Goal: Task Accomplishment & Management: Manage account settings

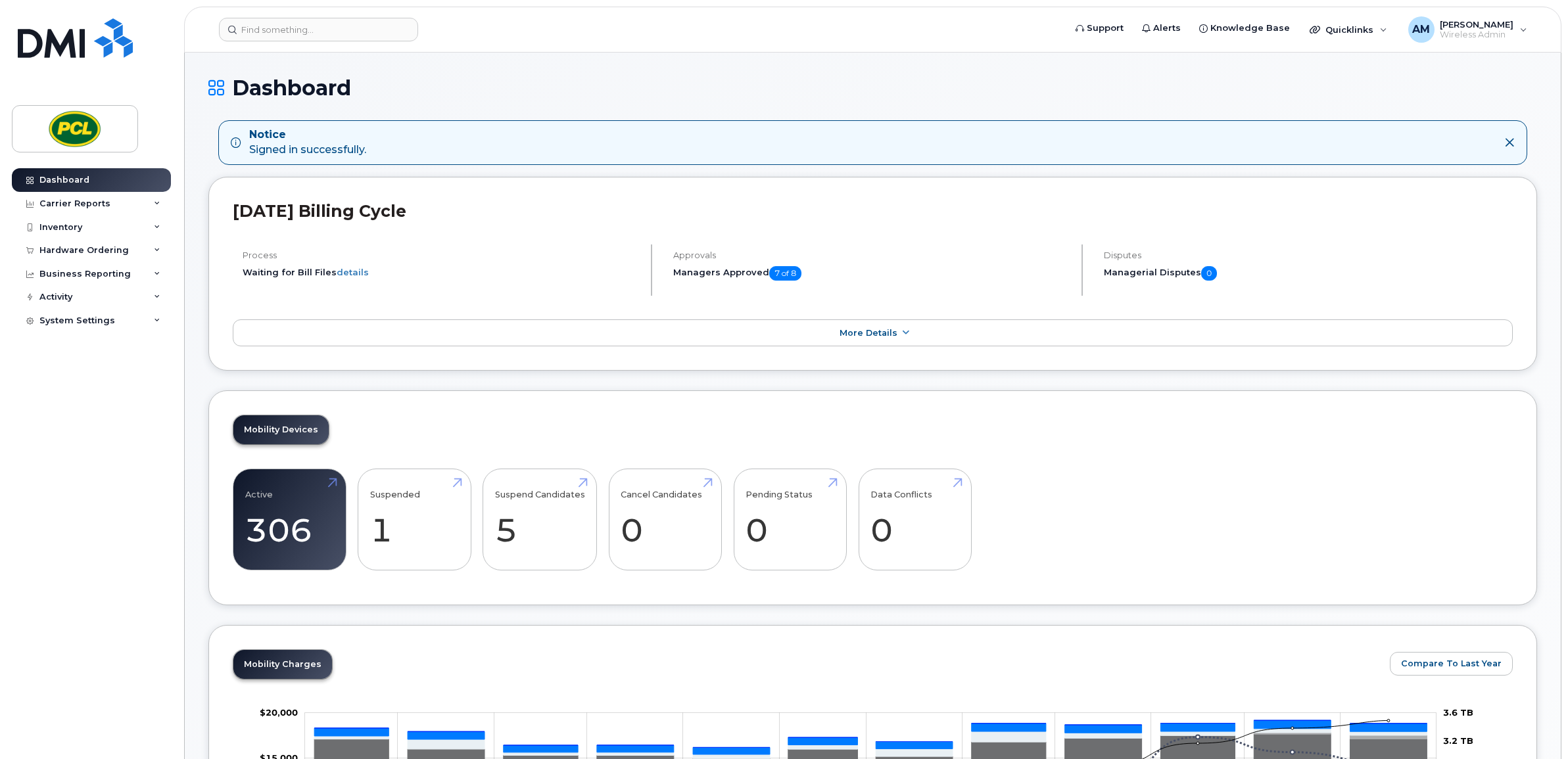
click at [128, 232] on div "Inventory" at bounding box center [92, 228] width 159 height 24
click at [107, 211] on div "Carrier Reports" at bounding box center [92, 204] width 159 height 24
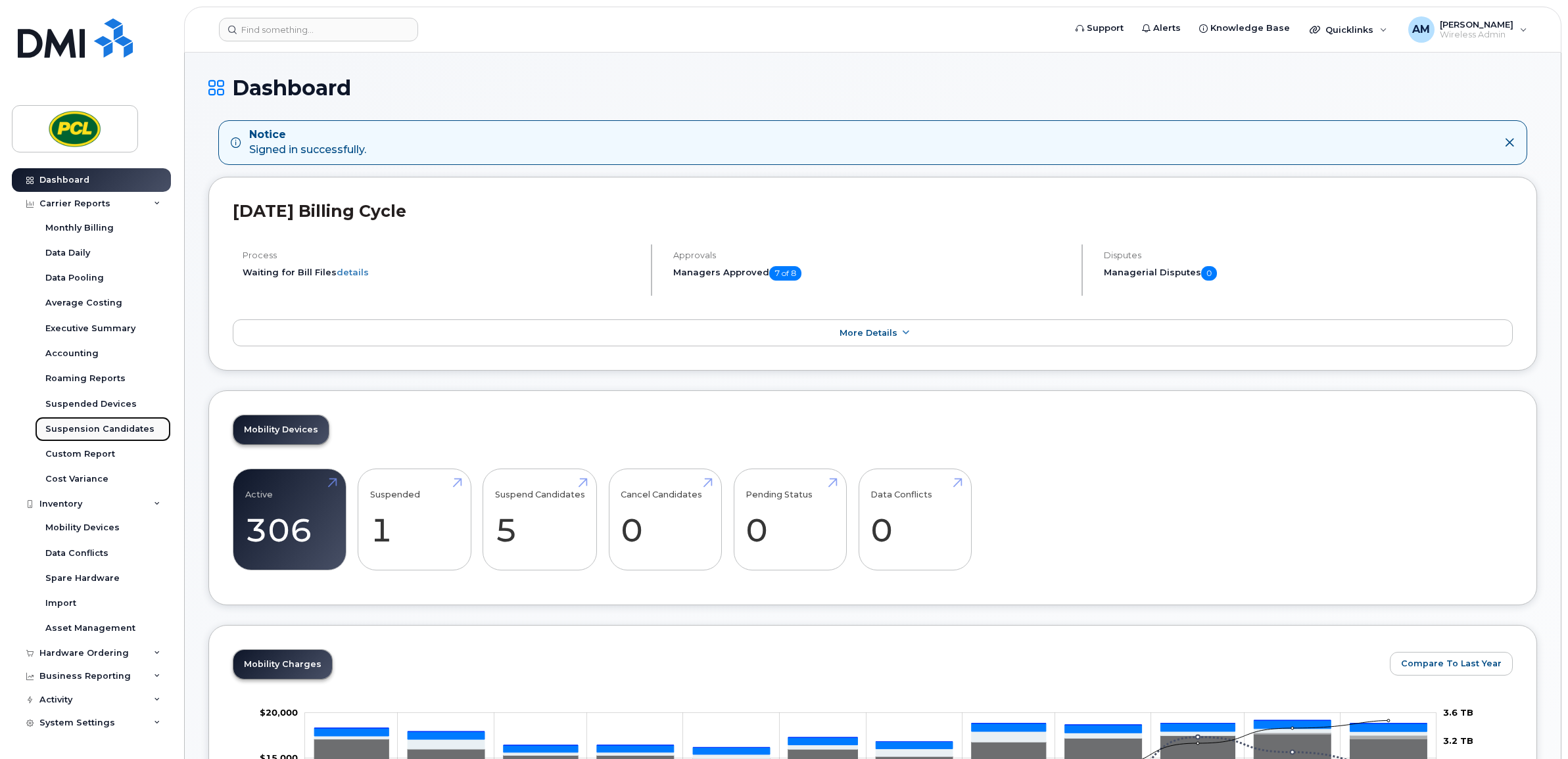
click at [94, 427] on div "Suspension Candidates" at bounding box center [99, 429] width 109 height 12
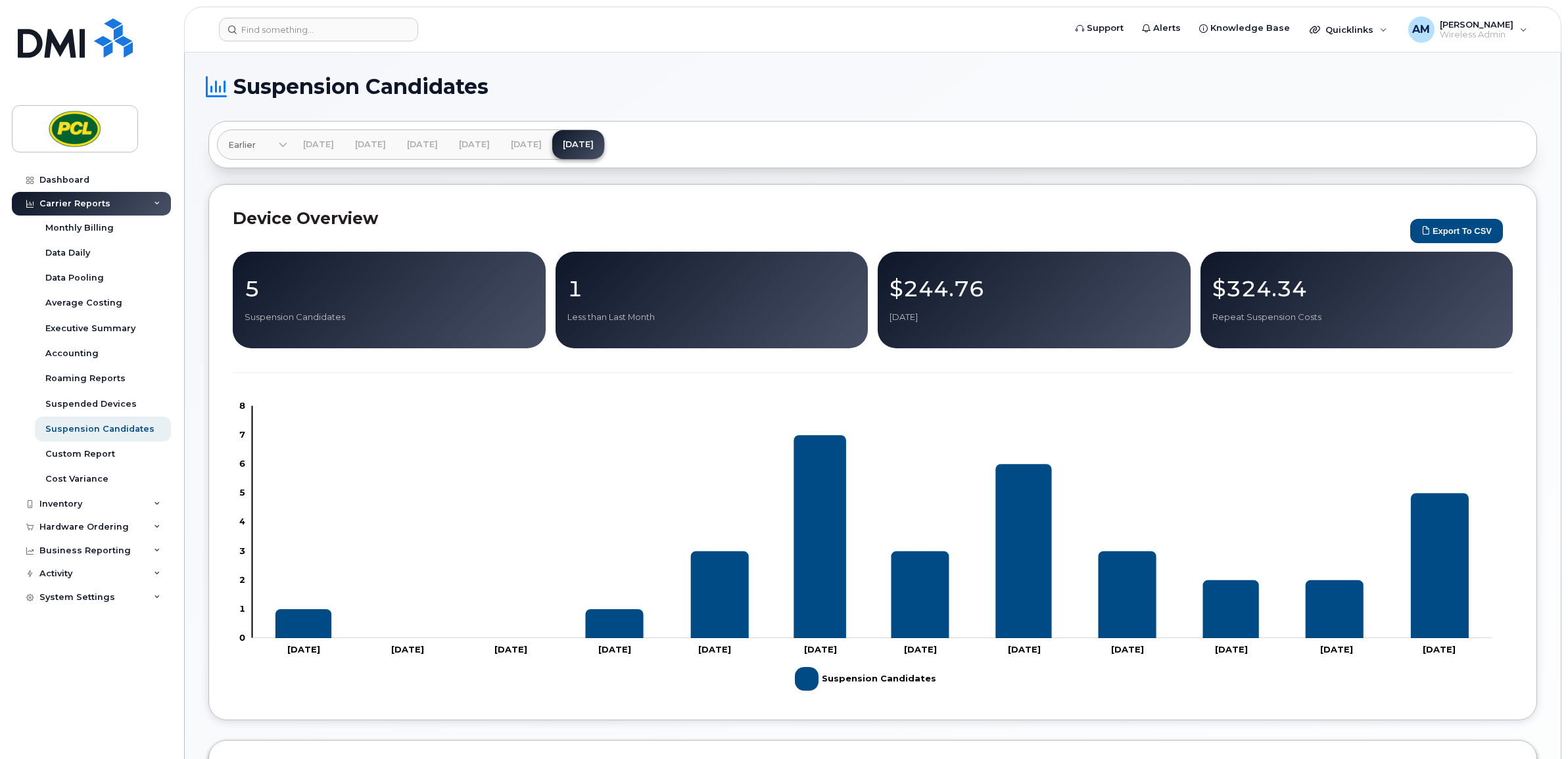
click at [353, 330] on div "5 Suspension Candidates" at bounding box center [388, 299] width 313 height 96
click at [259, 293] on p "5" at bounding box center [389, 289] width 290 height 24
click at [248, 290] on p "5" at bounding box center [389, 289] width 290 height 24
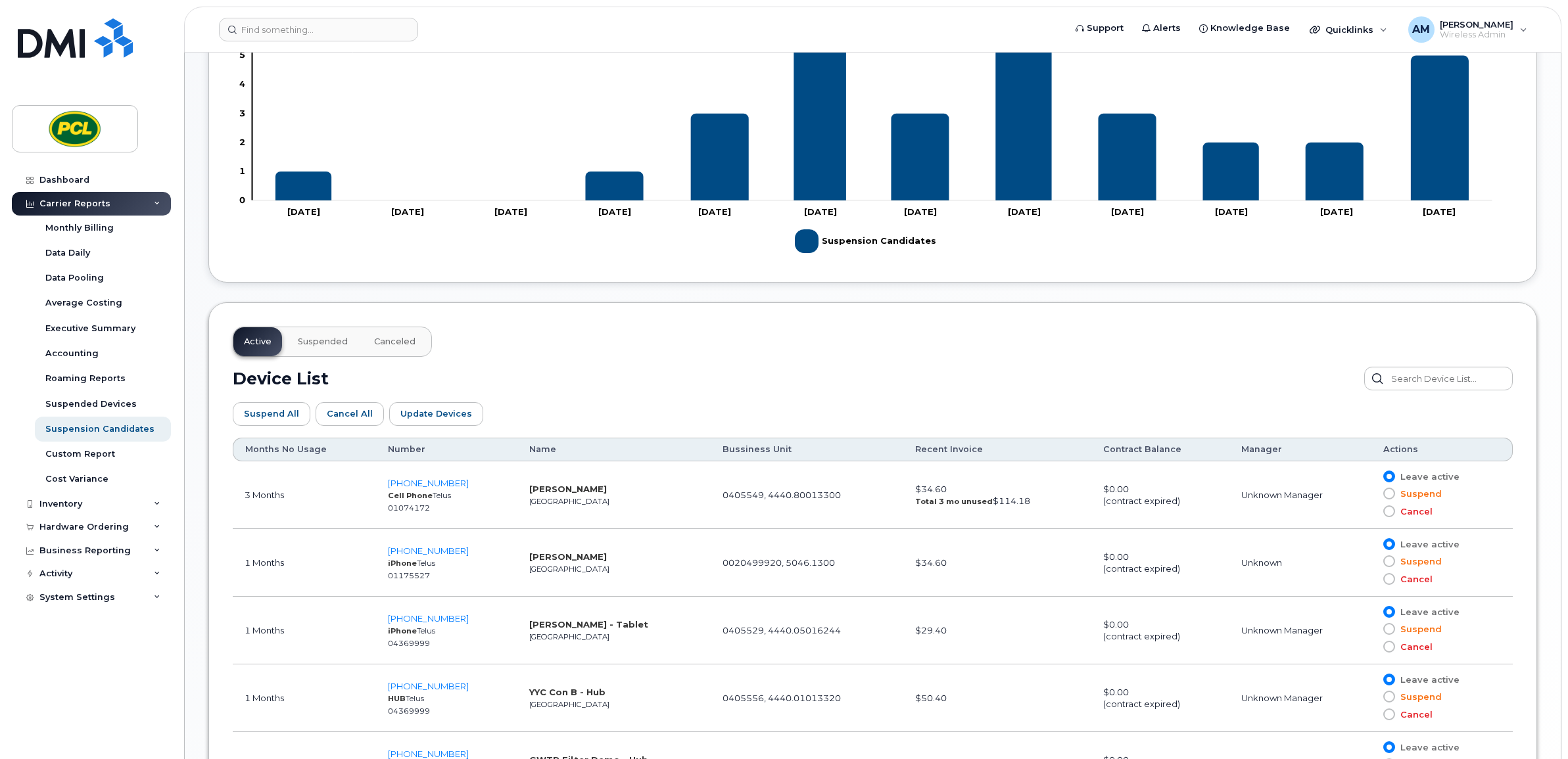
scroll to position [580, 0]
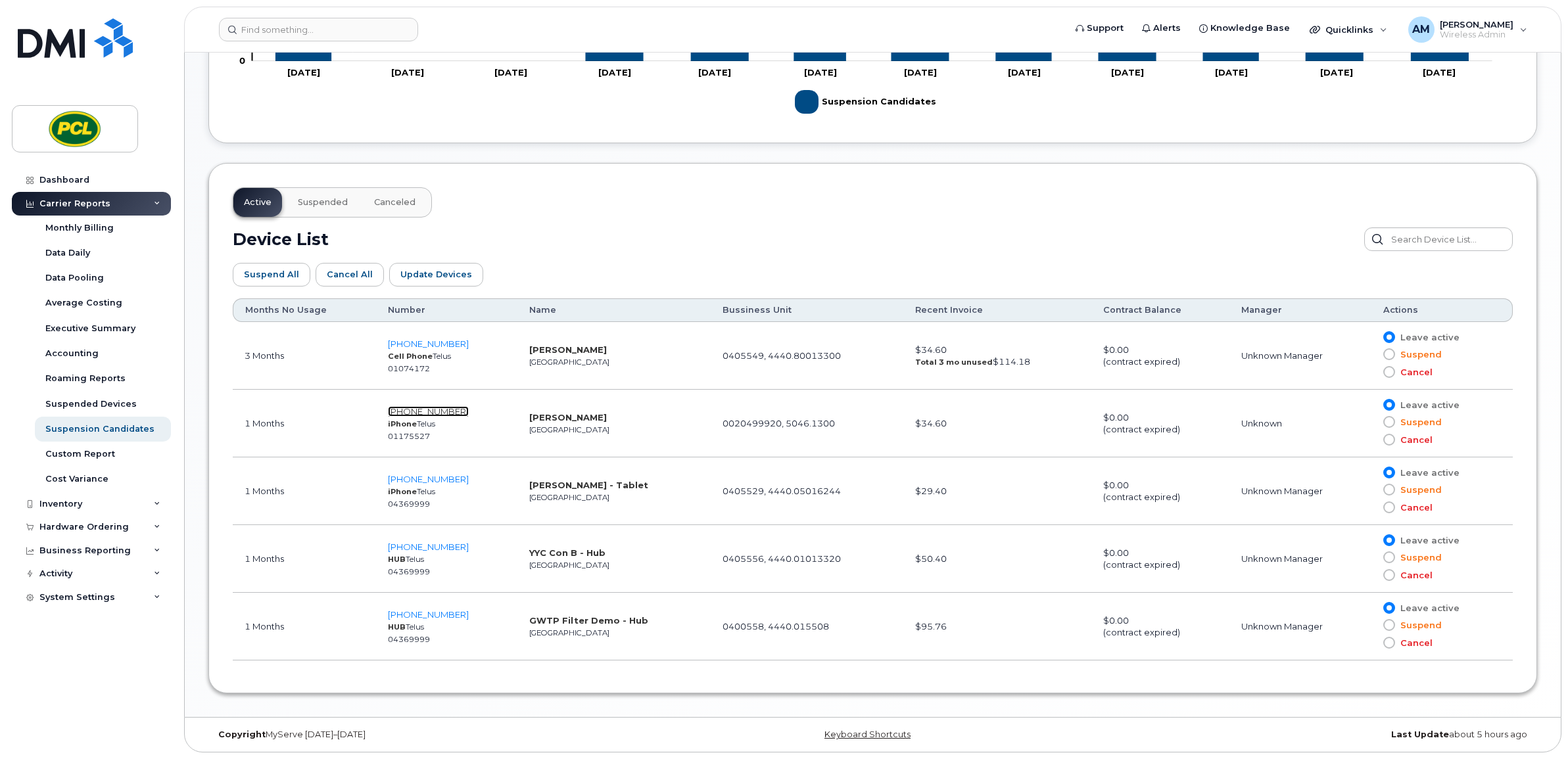
click at [422, 409] on span "403-620-0093" at bounding box center [428, 411] width 81 height 10
click at [411, 407] on span "403-620-0093" at bounding box center [428, 411] width 81 height 10
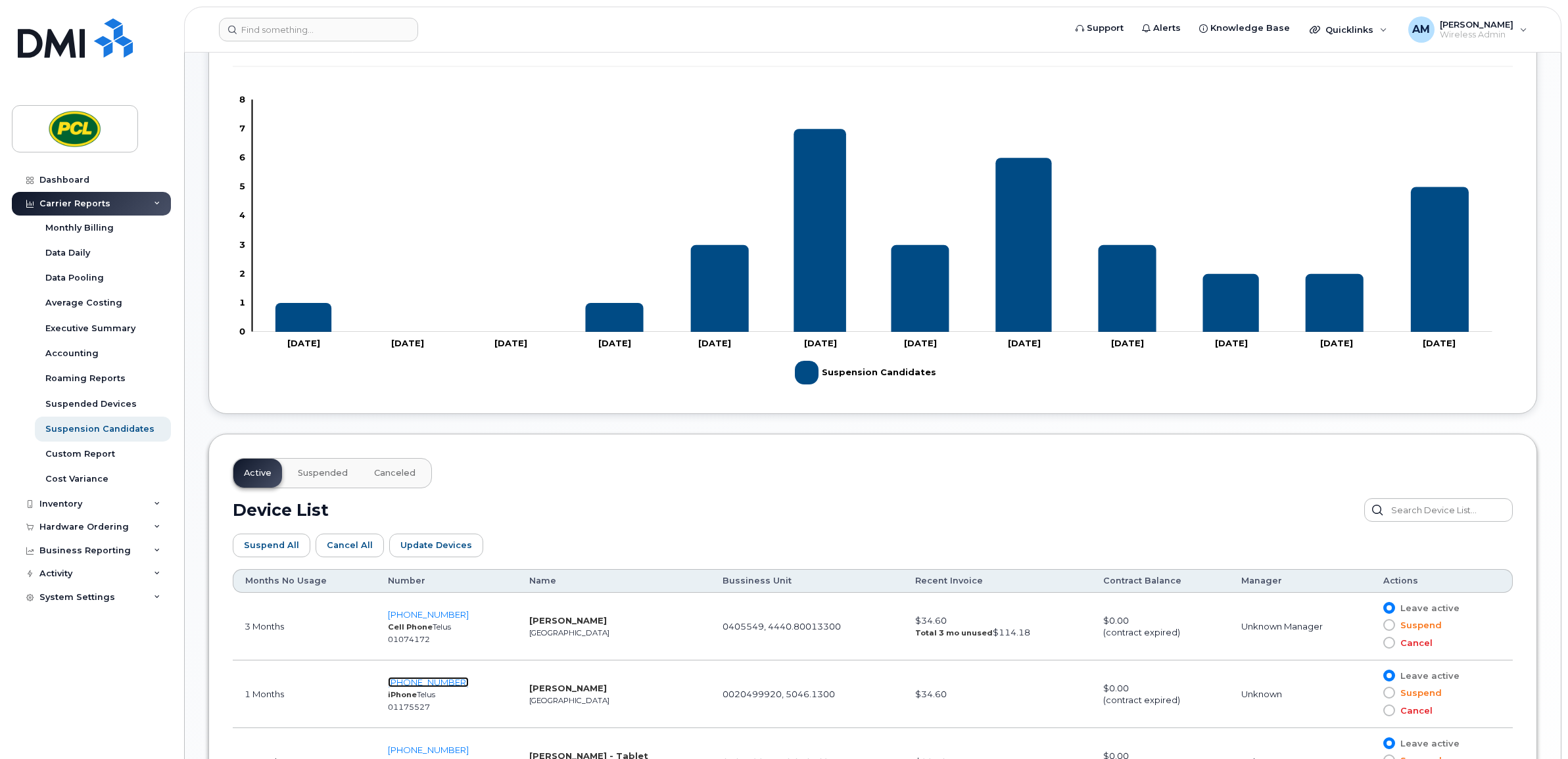
scroll to position [0, 0]
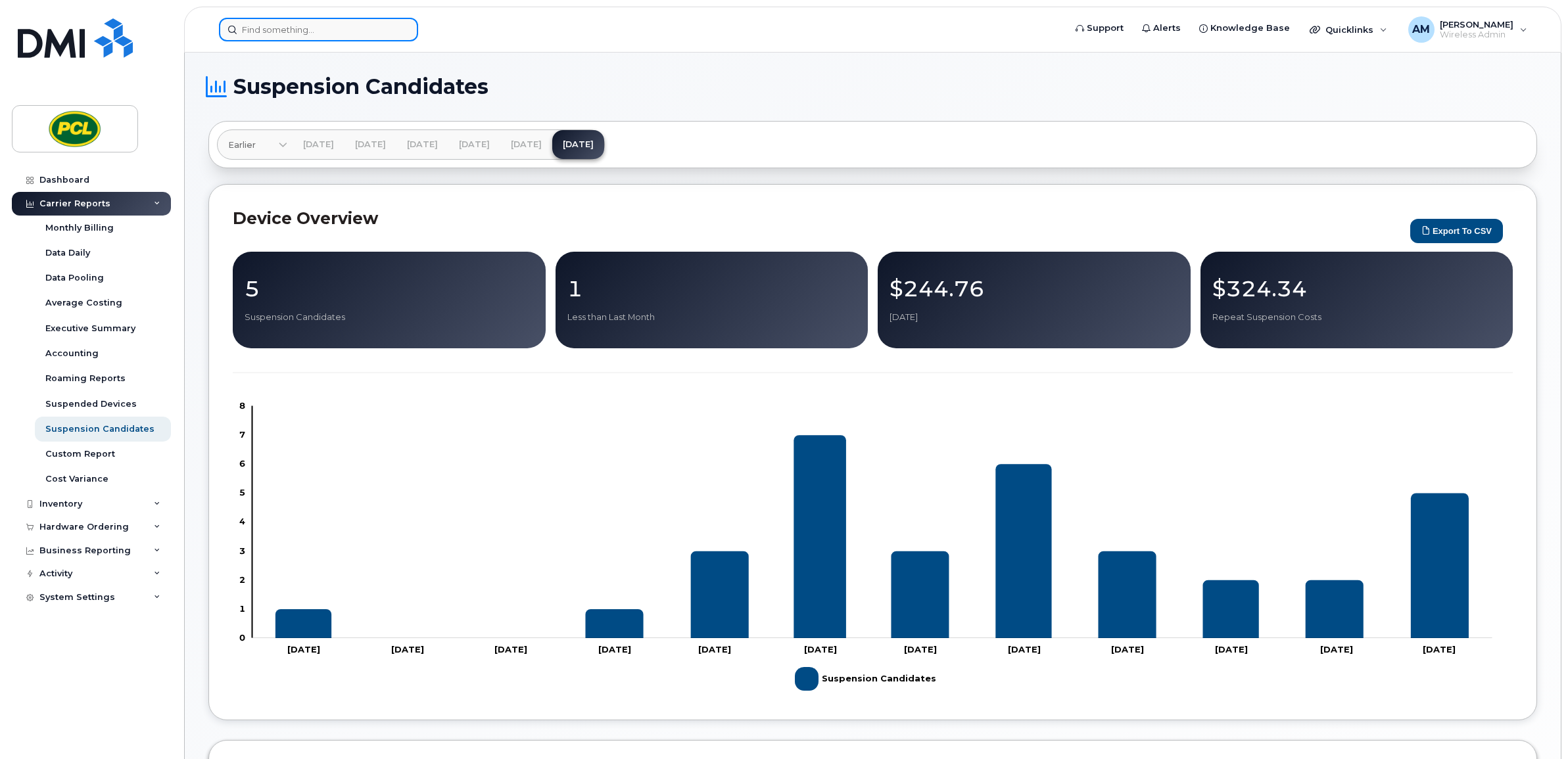
click at [334, 36] on input at bounding box center [318, 29] width 199 height 24
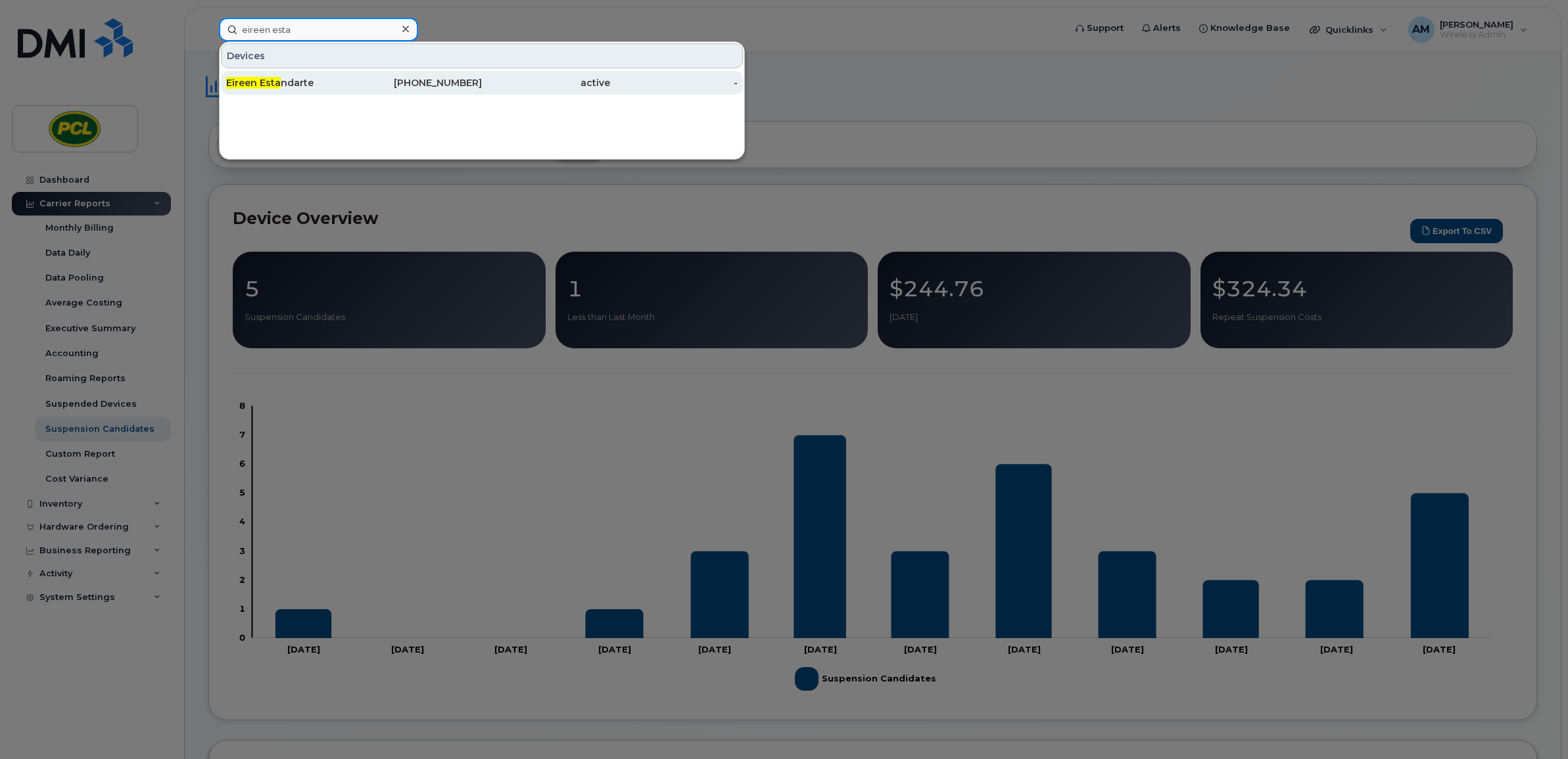
type input "eireen esta"
click at [326, 71] on link "Eireen Esta ndarte 403-620-0093 active -" at bounding box center [482, 83] width 522 height 24
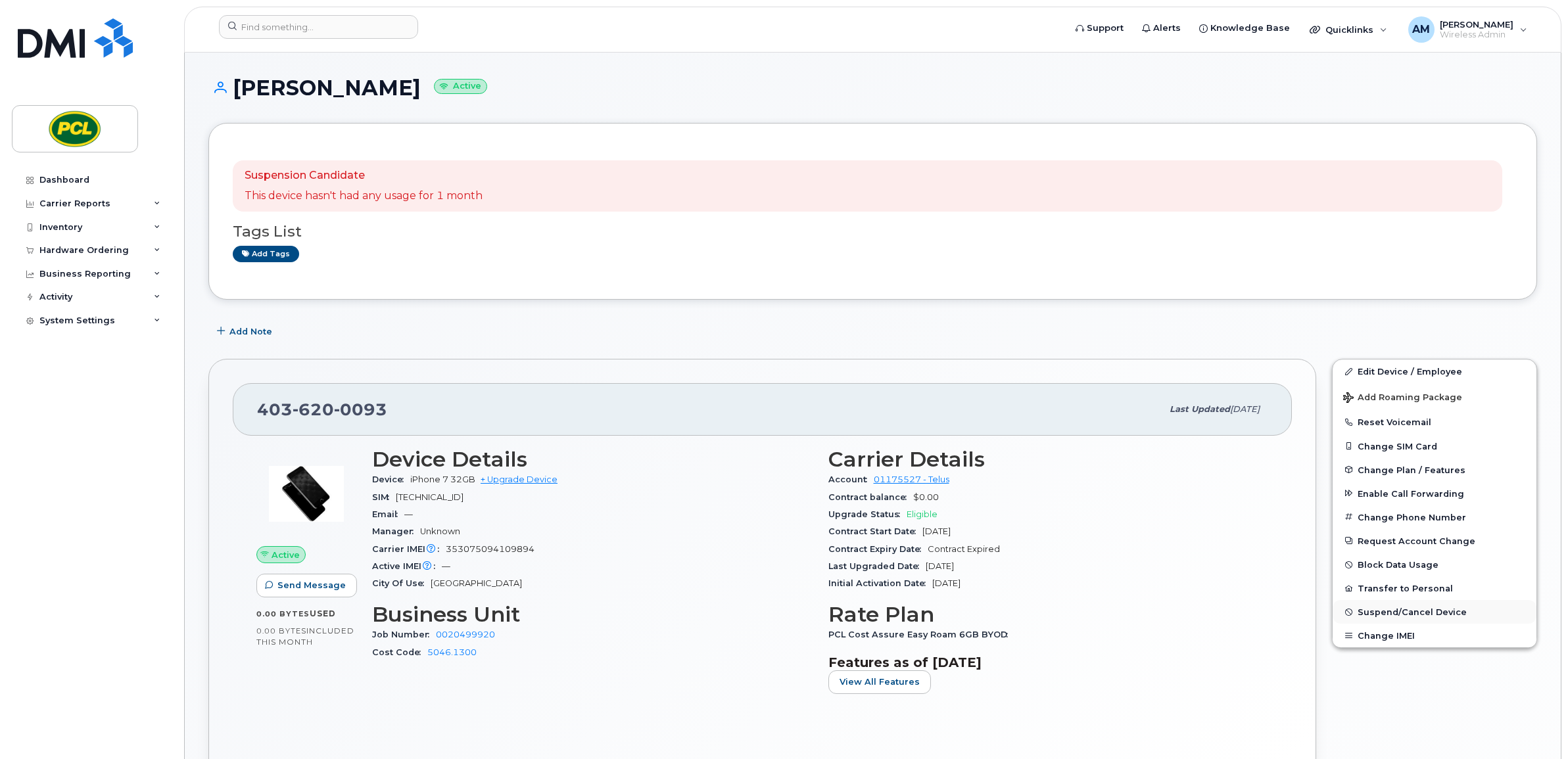
click at [1394, 616] on span "Suspend/Cancel Device" at bounding box center [1412, 612] width 109 height 10
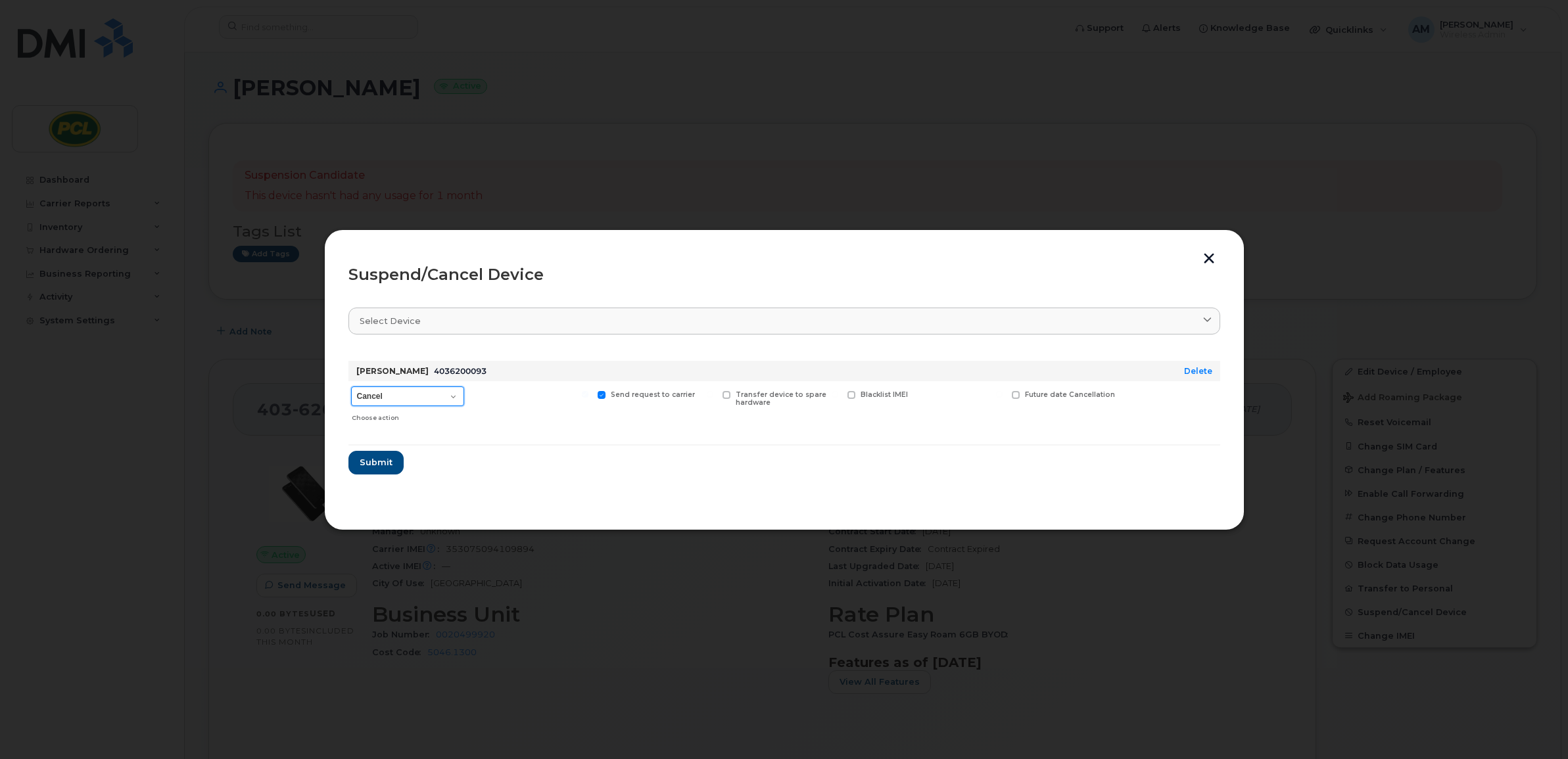
click at [458, 398] on select "Cancel Suspend - Reduced Rate Suspend - Full Rate Suspend - Lost Device/Stolen …" at bounding box center [408, 396] width 113 height 20
select select "[object Object]"
click at [351, 387] on select "Cancel Suspend - Reduced Rate Suspend - Full Rate Suspend - Lost Device/Stolen …" at bounding box center [408, 396] width 113 height 20
click at [935, 395] on span at bounding box center [934, 395] width 9 height 9
click at [921, 395] on input "New Username" at bounding box center [917, 395] width 6 height 6
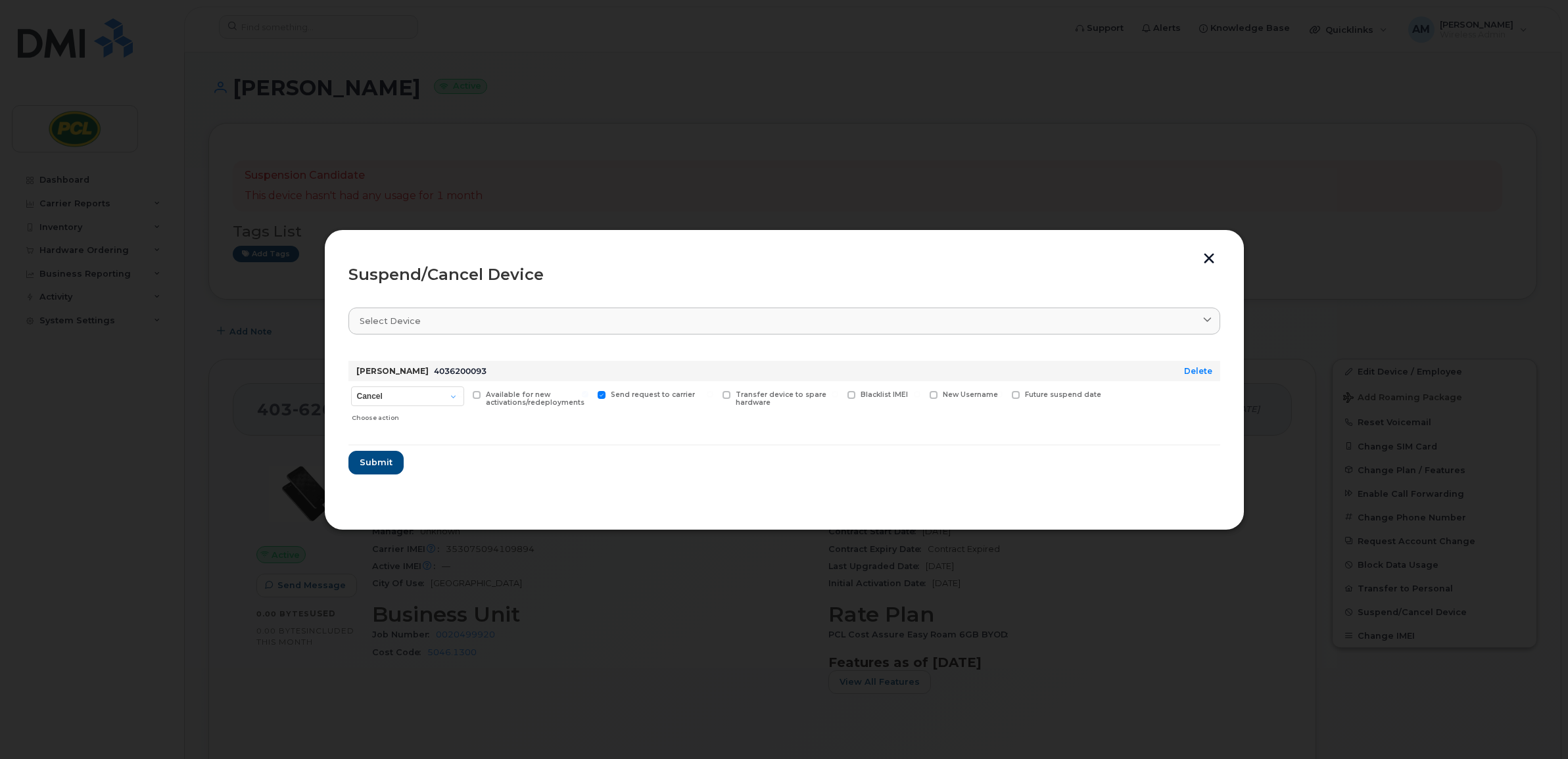
checkbox input "true"
click at [965, 416] on input "text" at bounding box center [966, 415] width 74 height 24
type input "Hold - Eireen Estandarte"
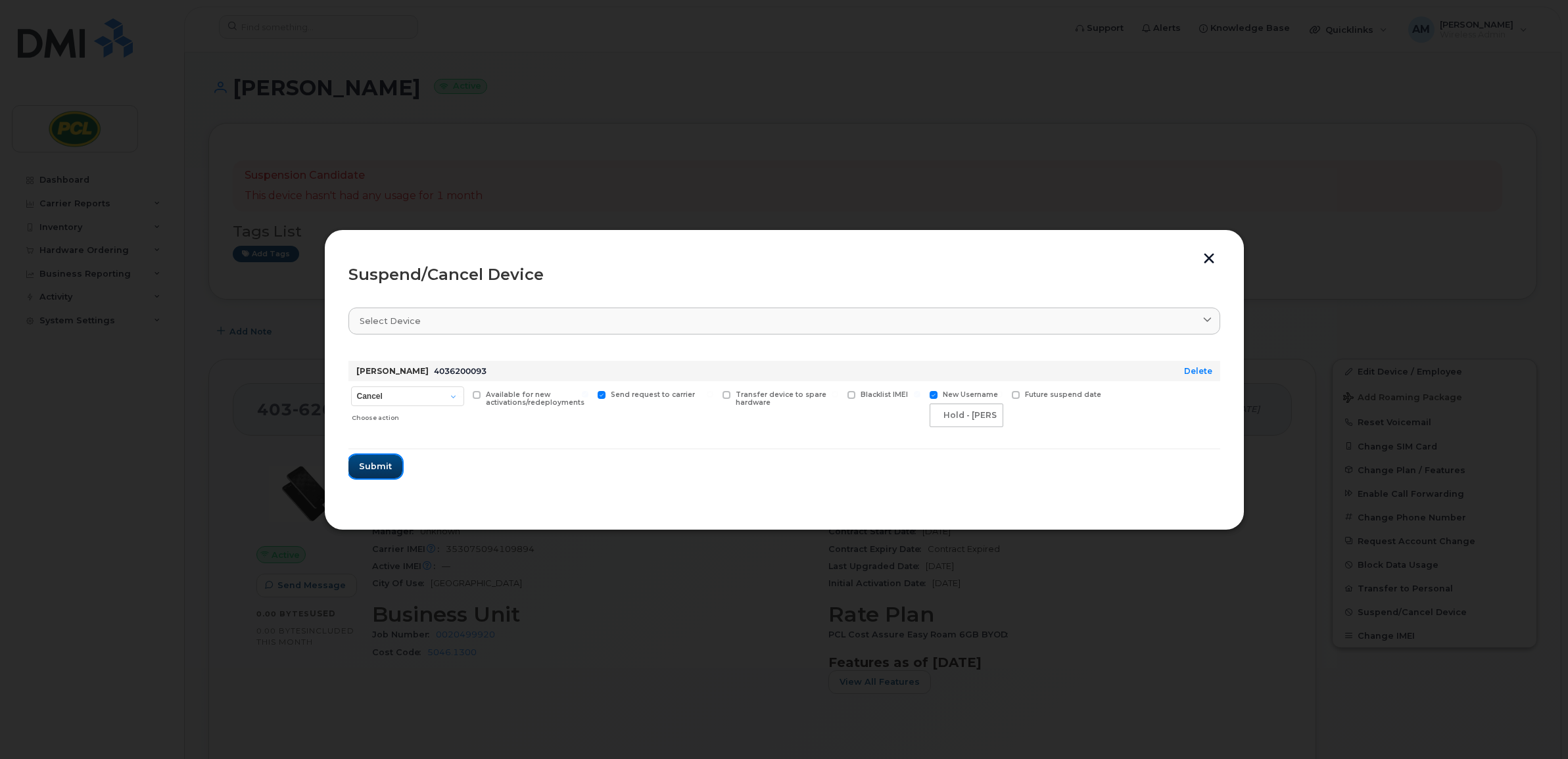
click at [382, 464] on span "Submit" at bounding box center [375, 466] width 33 height 13
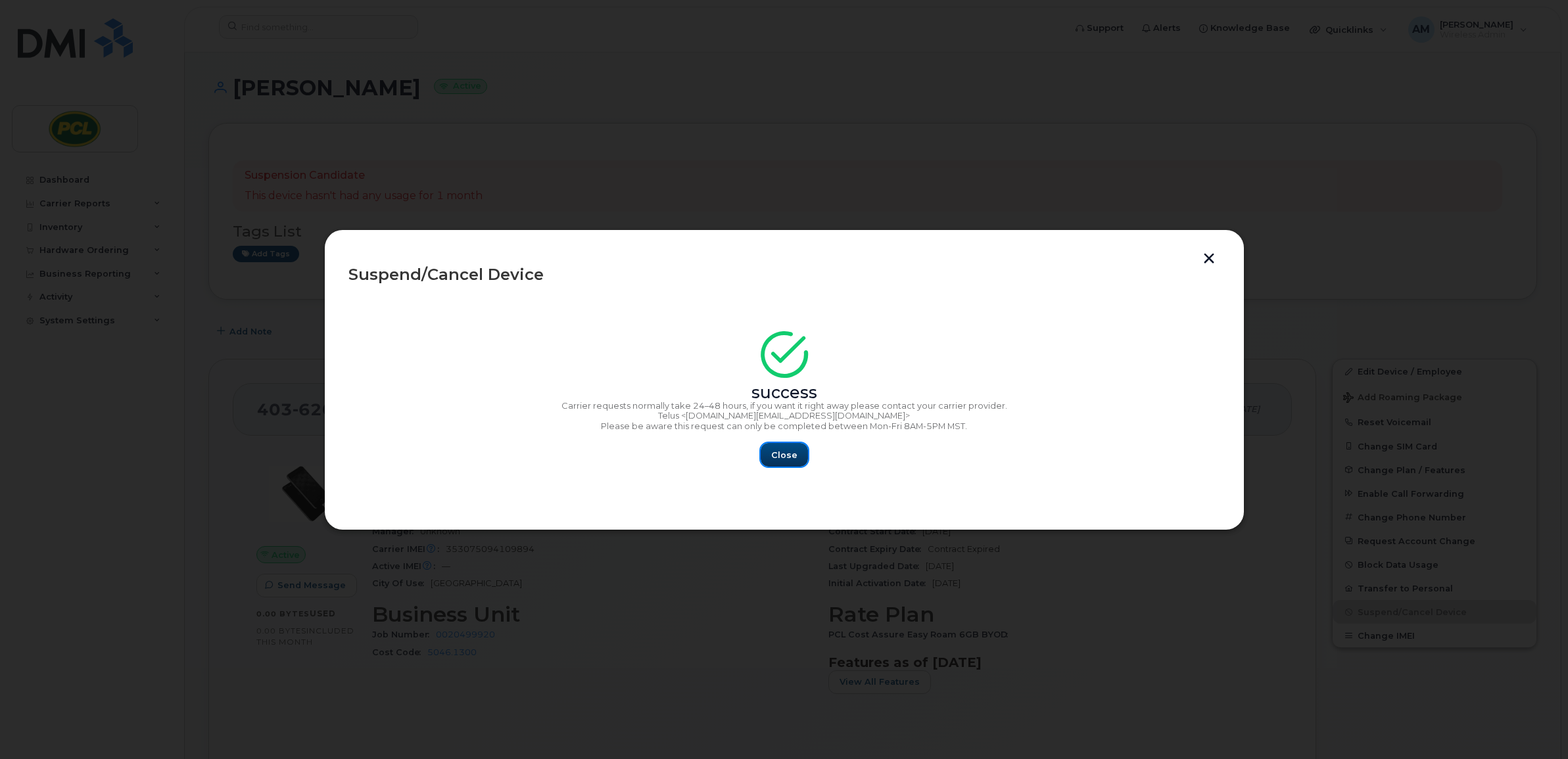
click at [782, 457] on span "Close" at bounding box center [784, 455] width 26 height 13
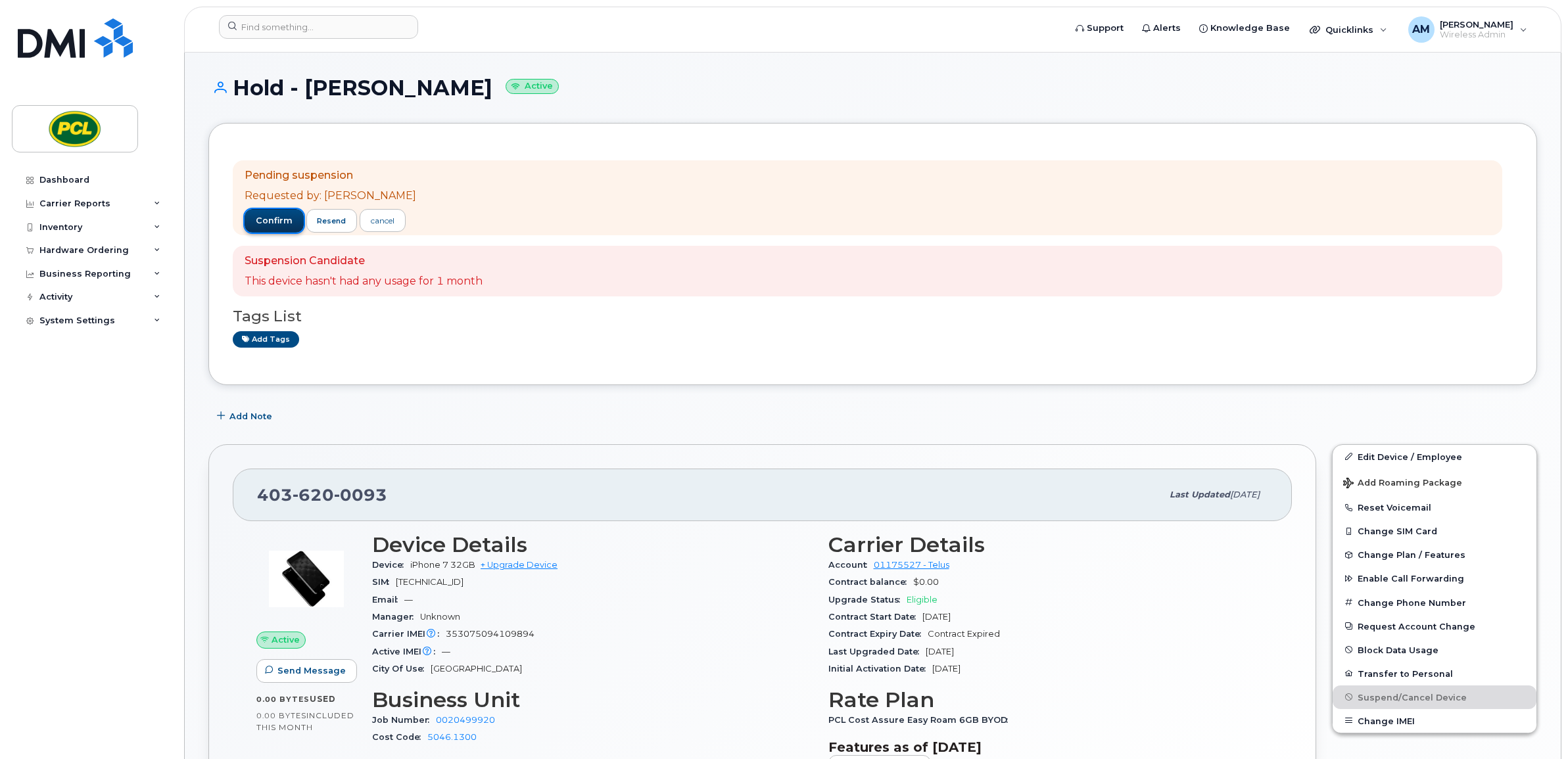
click at [275, 217] on span "confirm" at bounding box center [274, 220] width 37 height 12
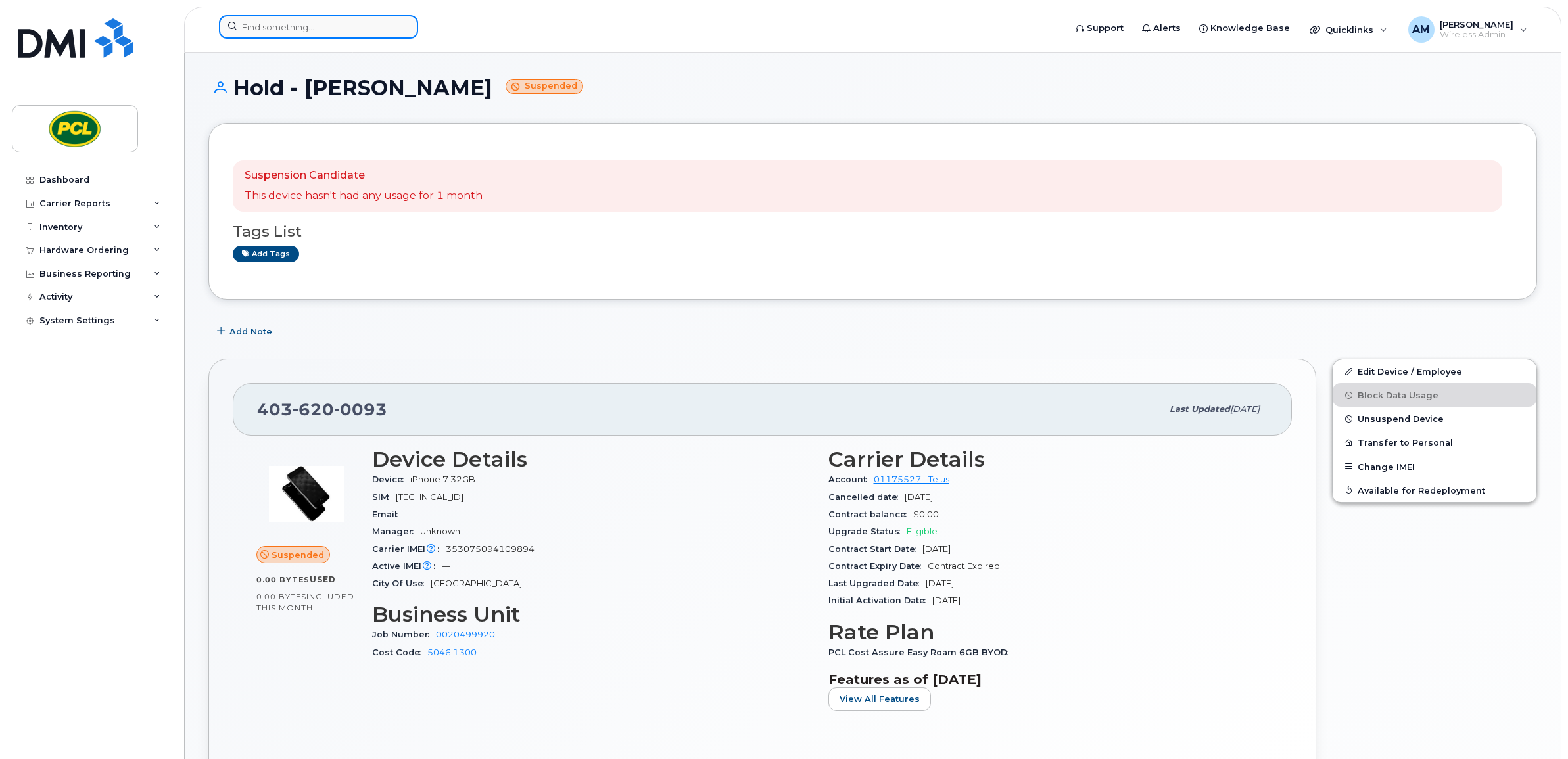
click at [358, 32] on input at bounding box center [318, 27] width 199 height 24
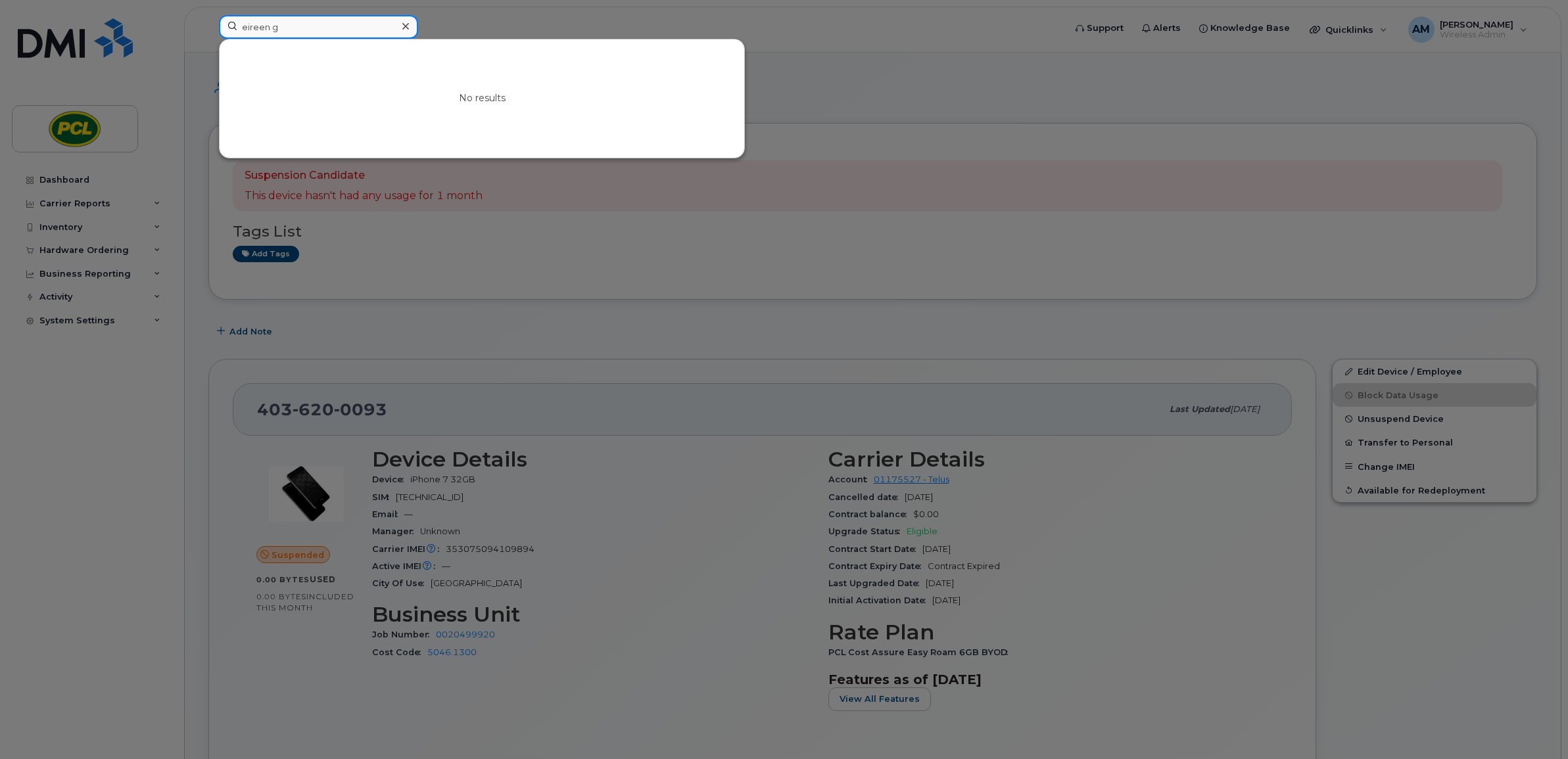
type input "eireen g"
click at [1031, 134] on div at bounding box center [784, 380] width 1568 height 759
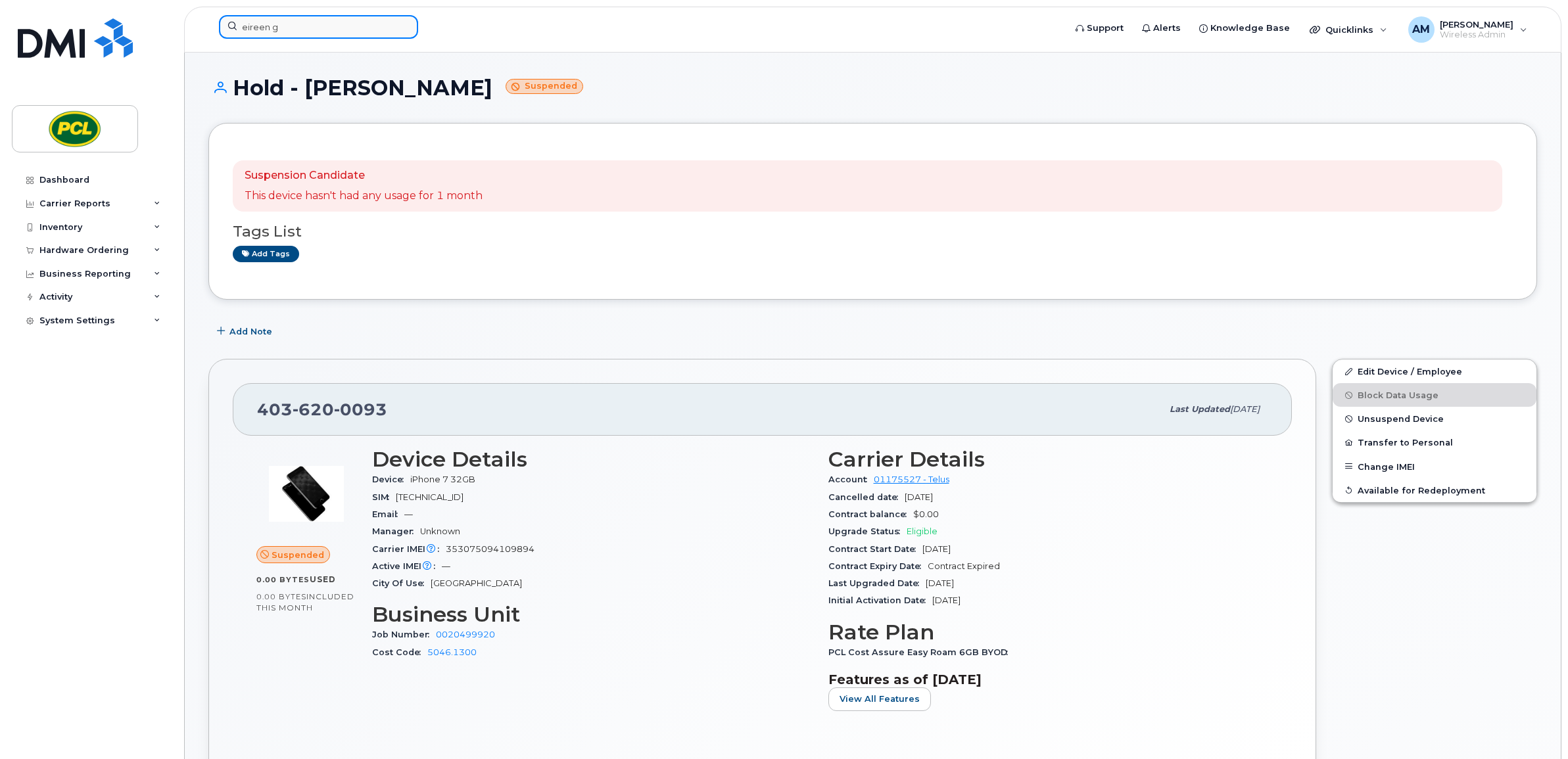
click at [274, 18] on input "eireen g" at bounding box center [318, 27] width 199 height 24
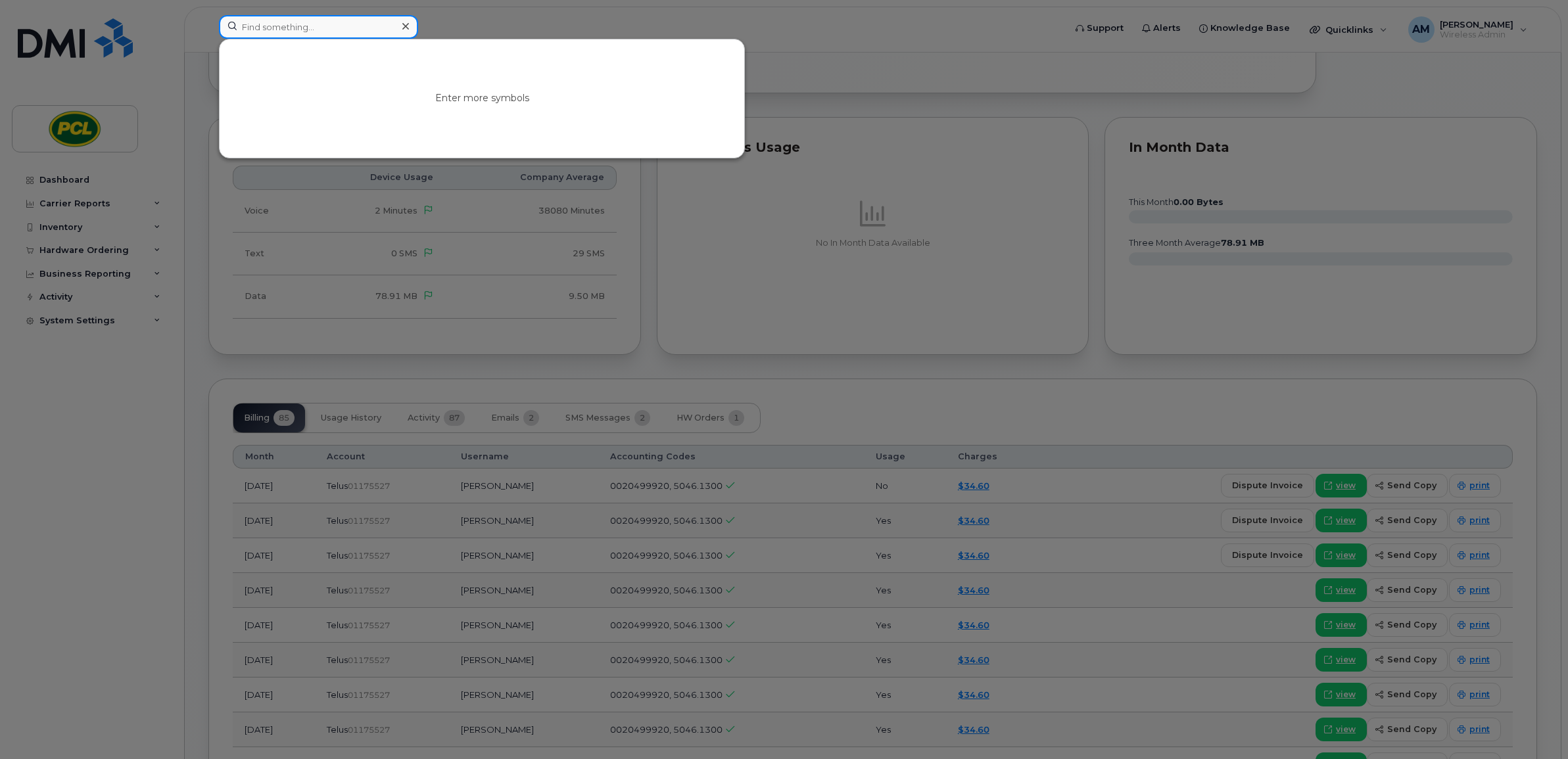
scroll to position [766, 0]
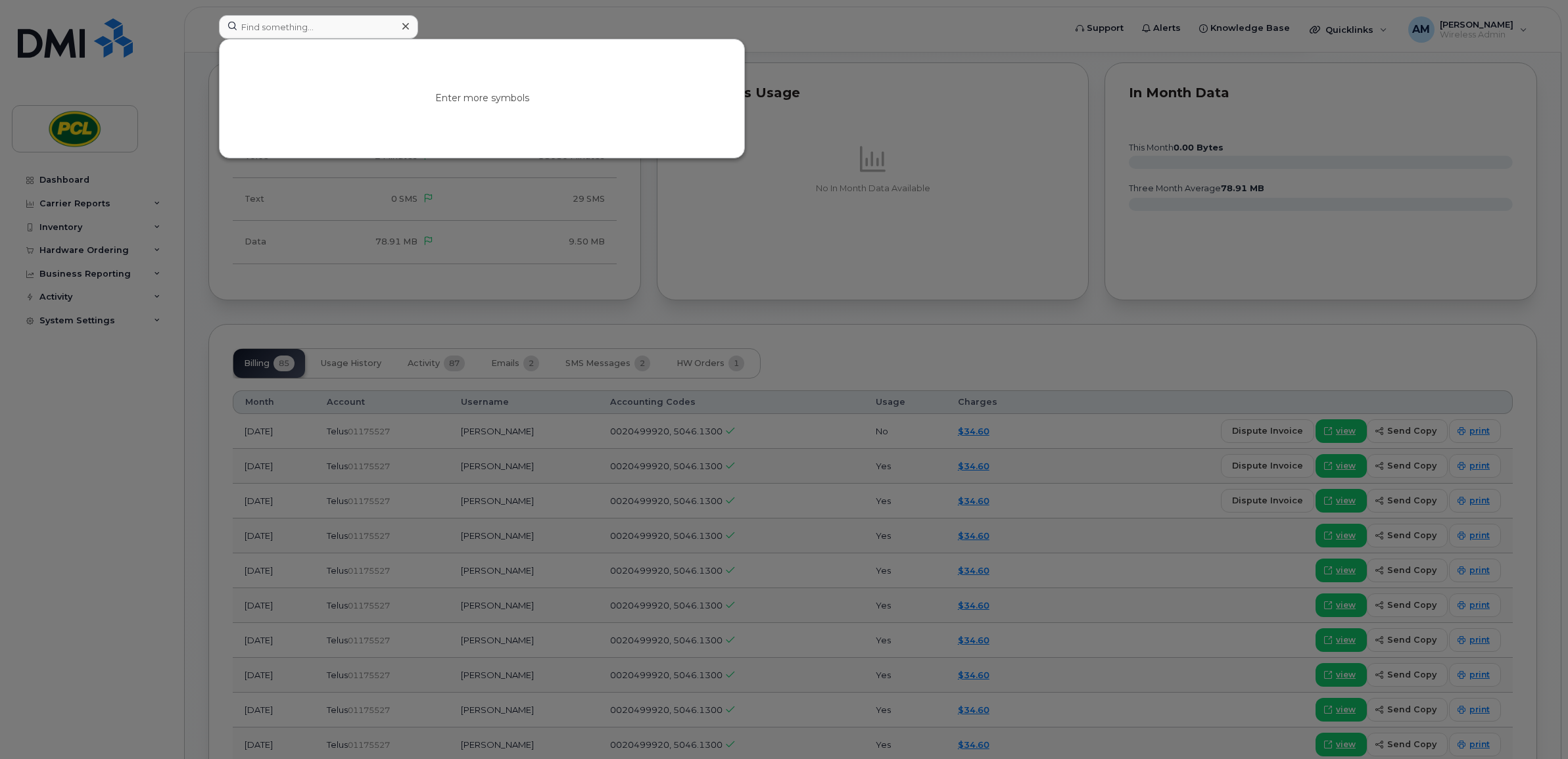
click at [74, 220] on div at bounding box center [784, 380] width 1568 height 759
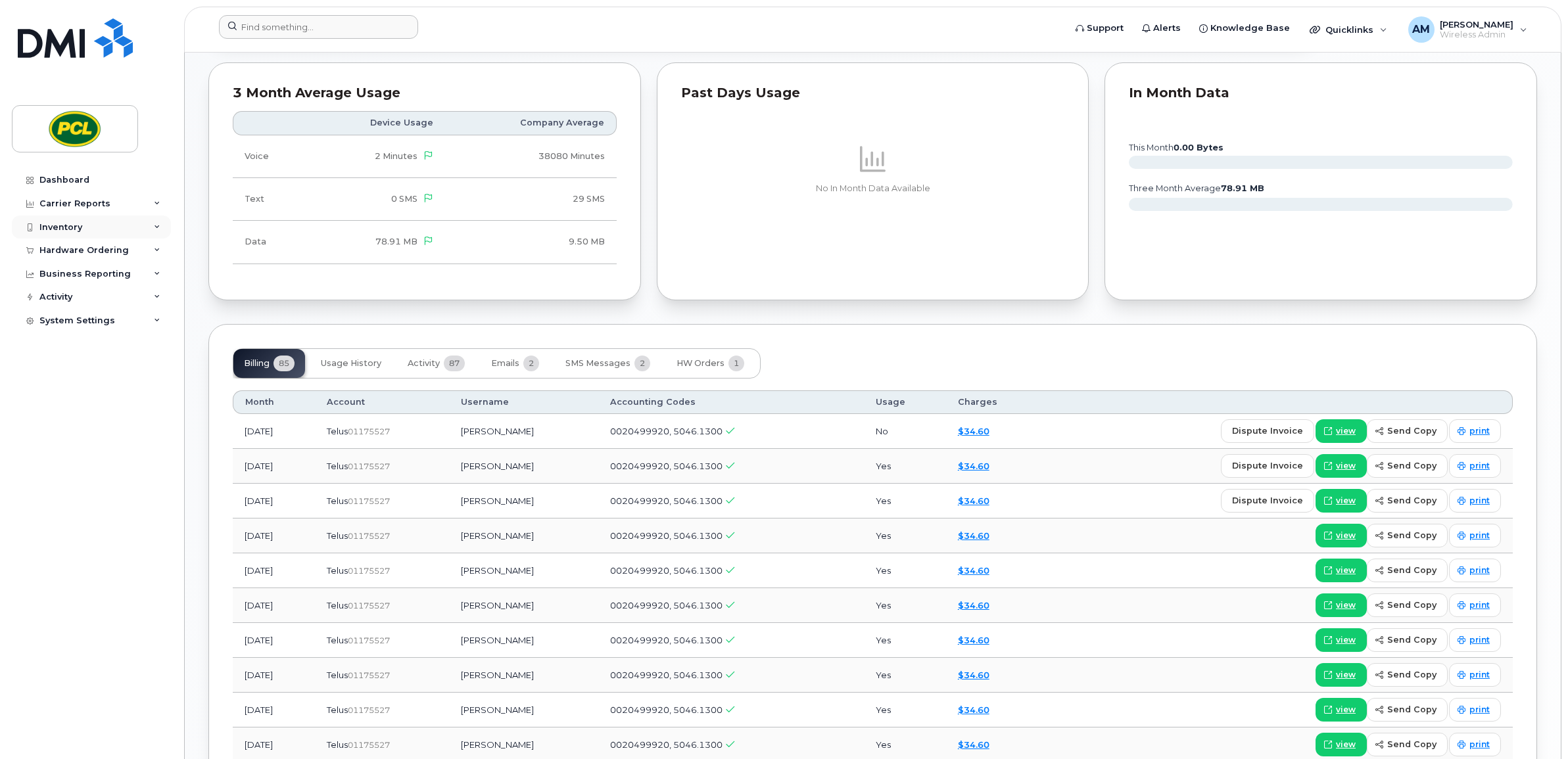
click at [74, 225] on div "Inventory" at bounding box center [61, 227] width 43 height 10
click at [79, 199] on div "Carrier Reports" at bounding box center [75, 203] width 71 height 10
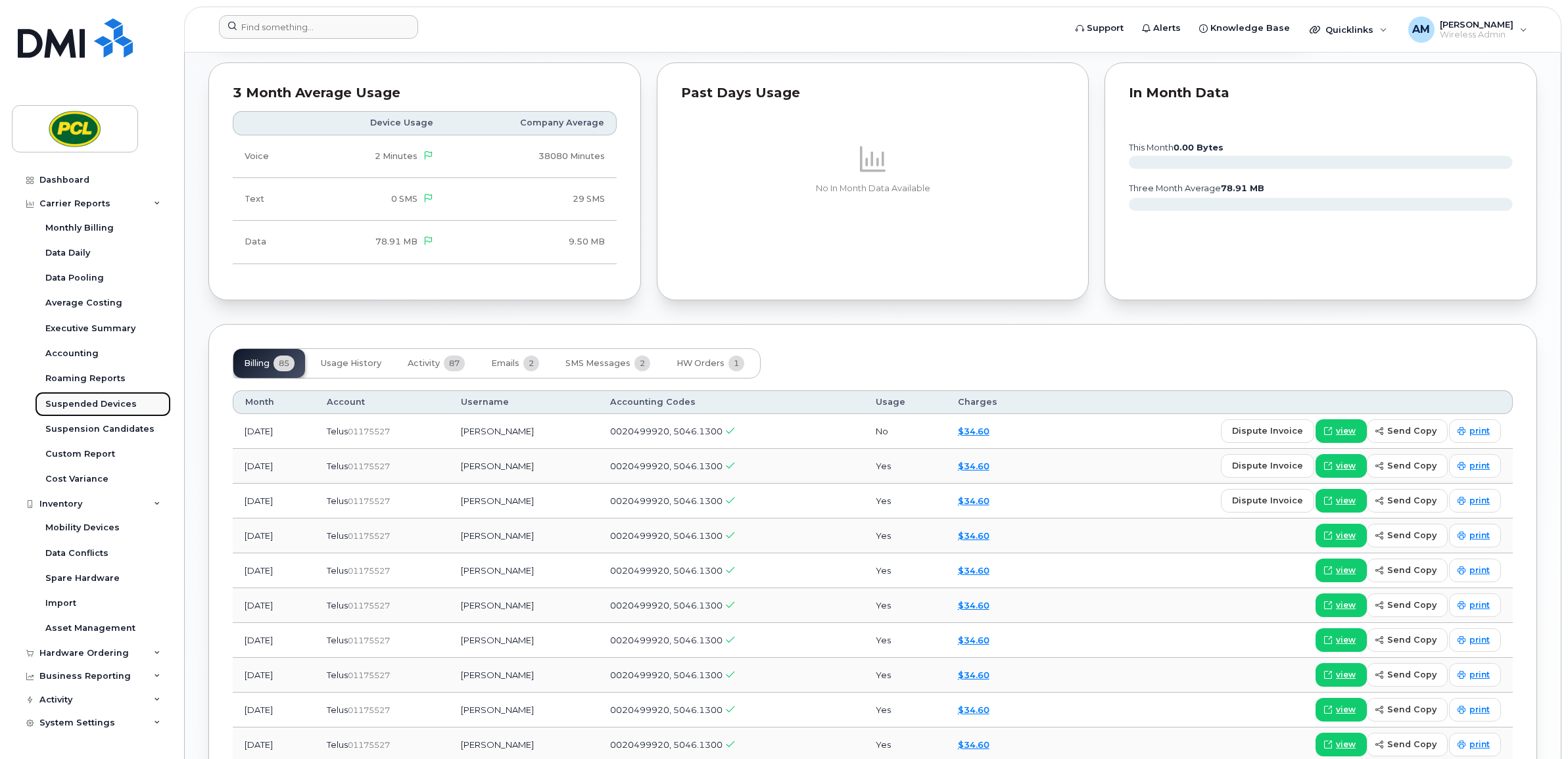
click at [99, 406] on div "Suspended Devices" at bounding box center [91, 404] width 92 height 12
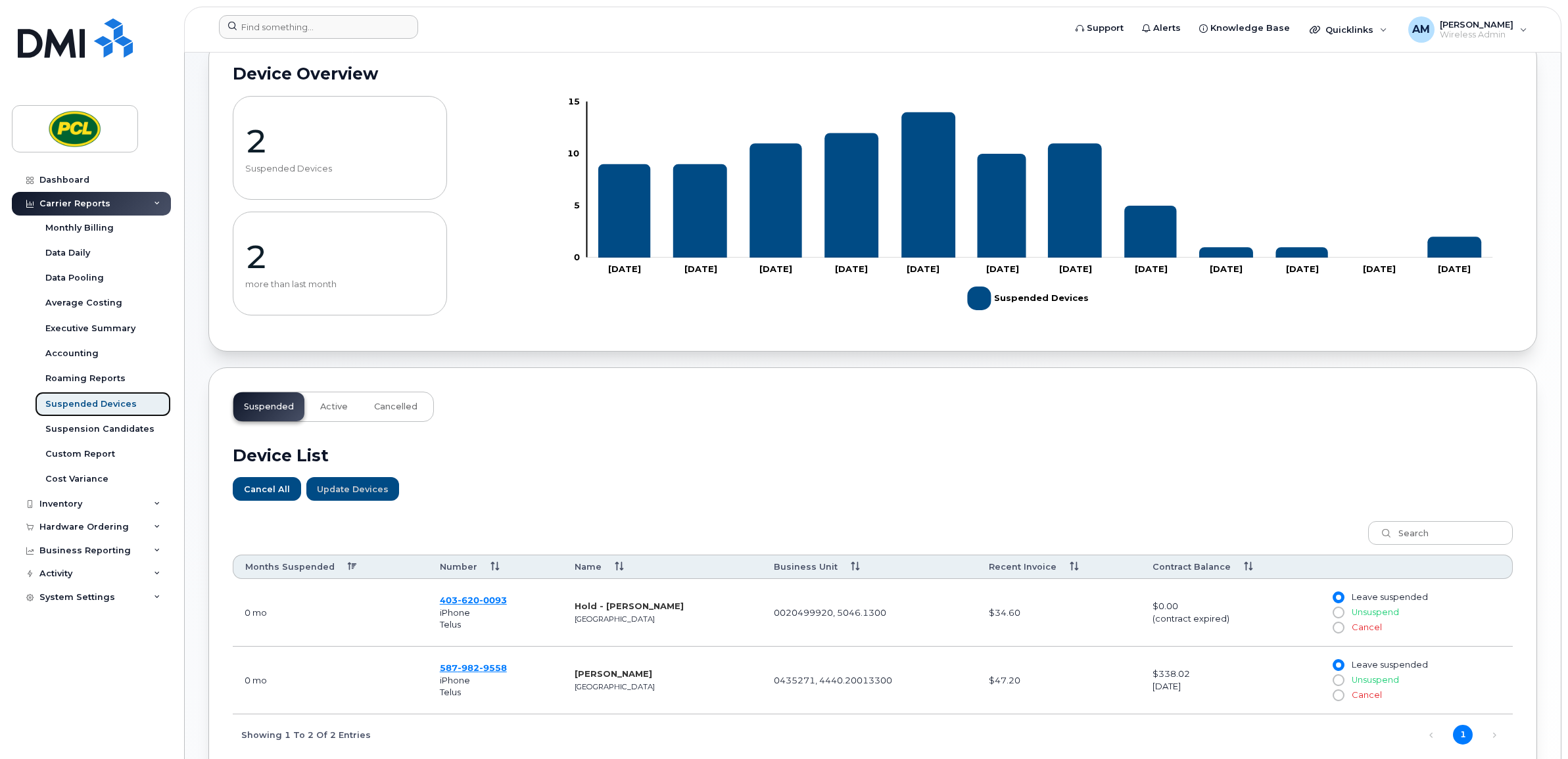
scroll to position [251, 0]
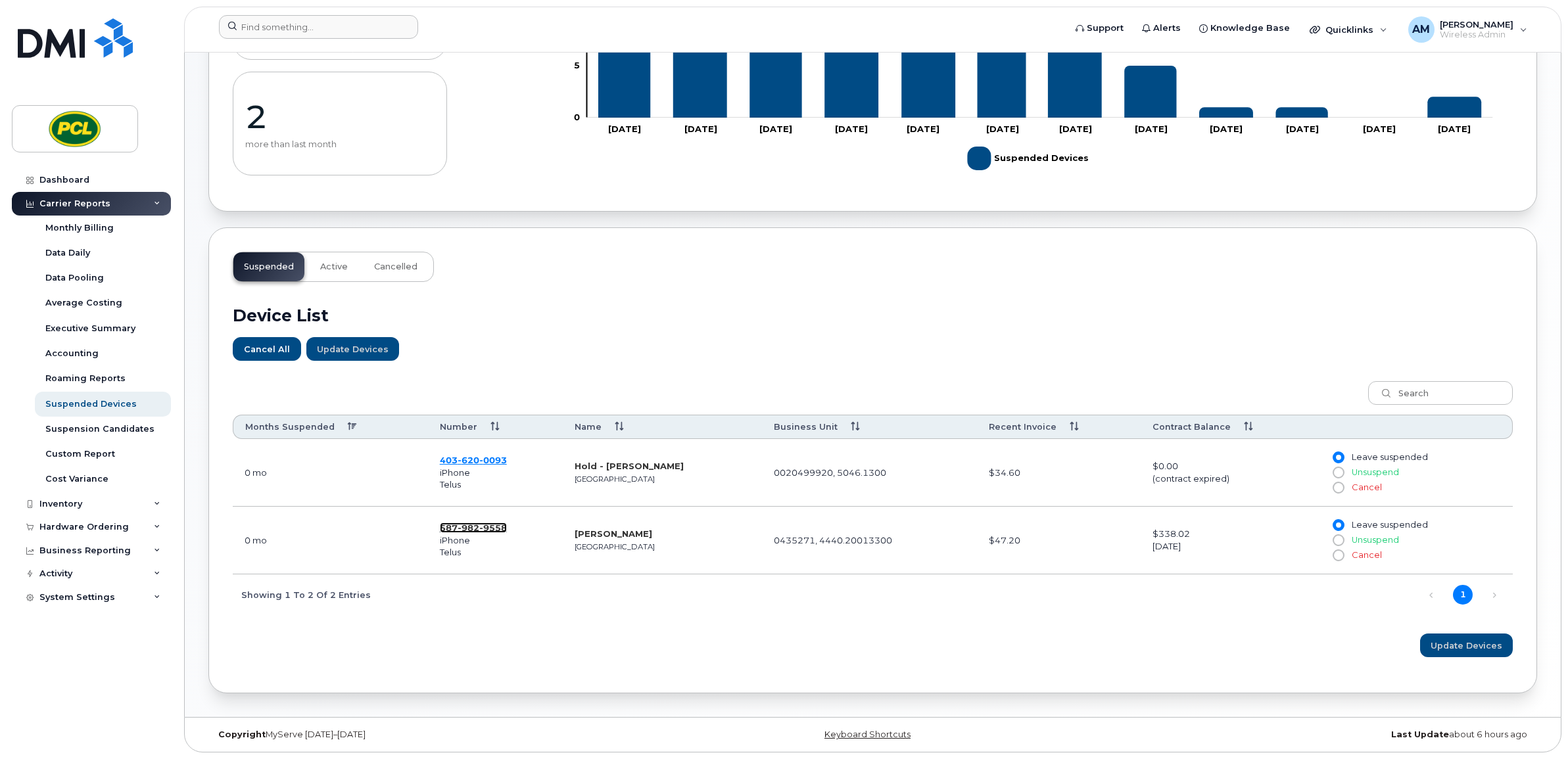
click at [497, 526] on span "9558" at bounding box center [493, 527] width 28 height 10
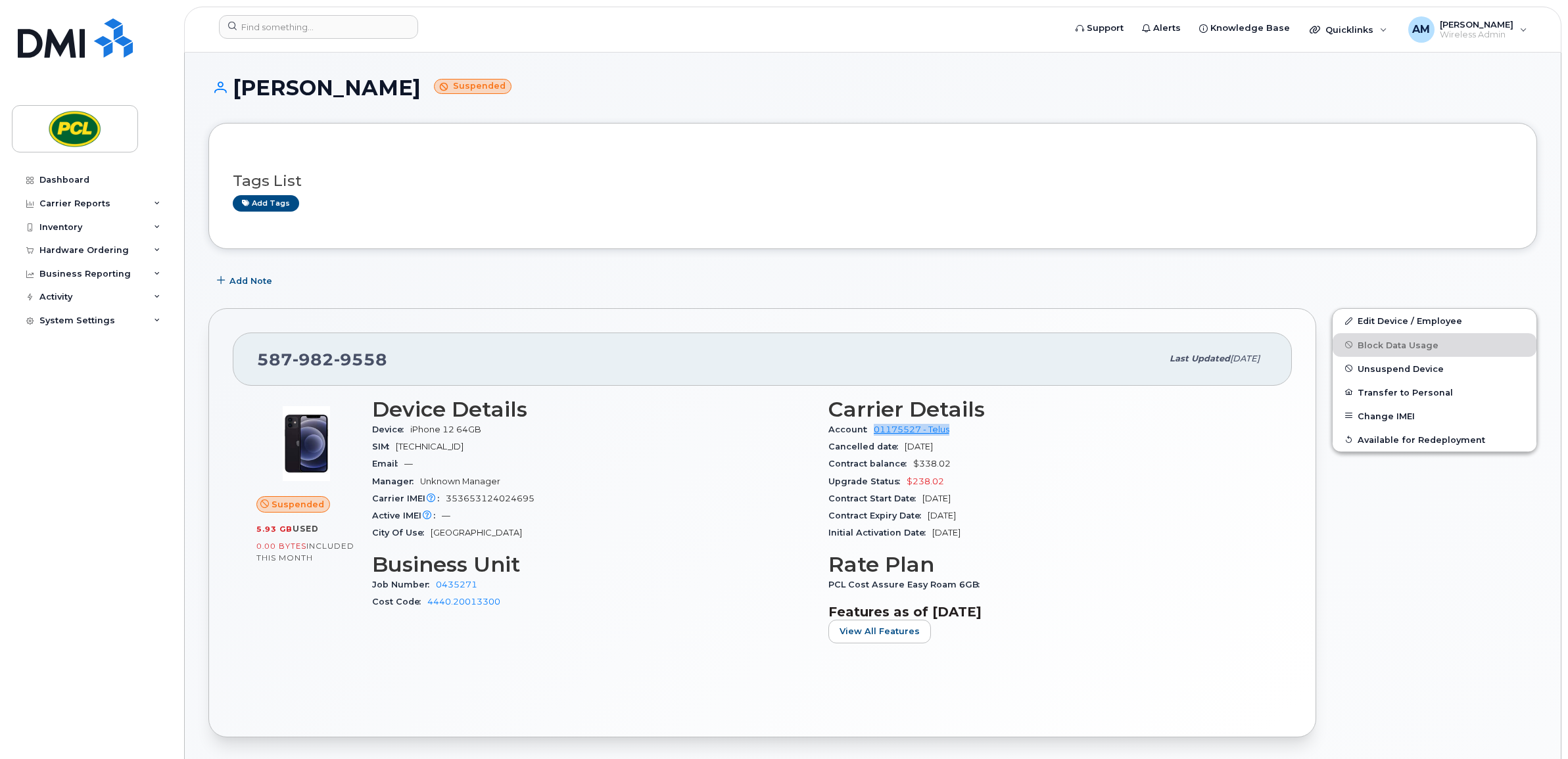
drag, startPoint x: 1016, startPoint y: 425, endPoint x: 870, endPoint y: 429, distance: 146.1
click at [869, 429] on div "Account 01175527 - Telus" at bounding box center [1049, 430] width 441 height 17
copy link "01175527 - Telus"
